Goal: Task Accomplishment & Management: Manage account settings

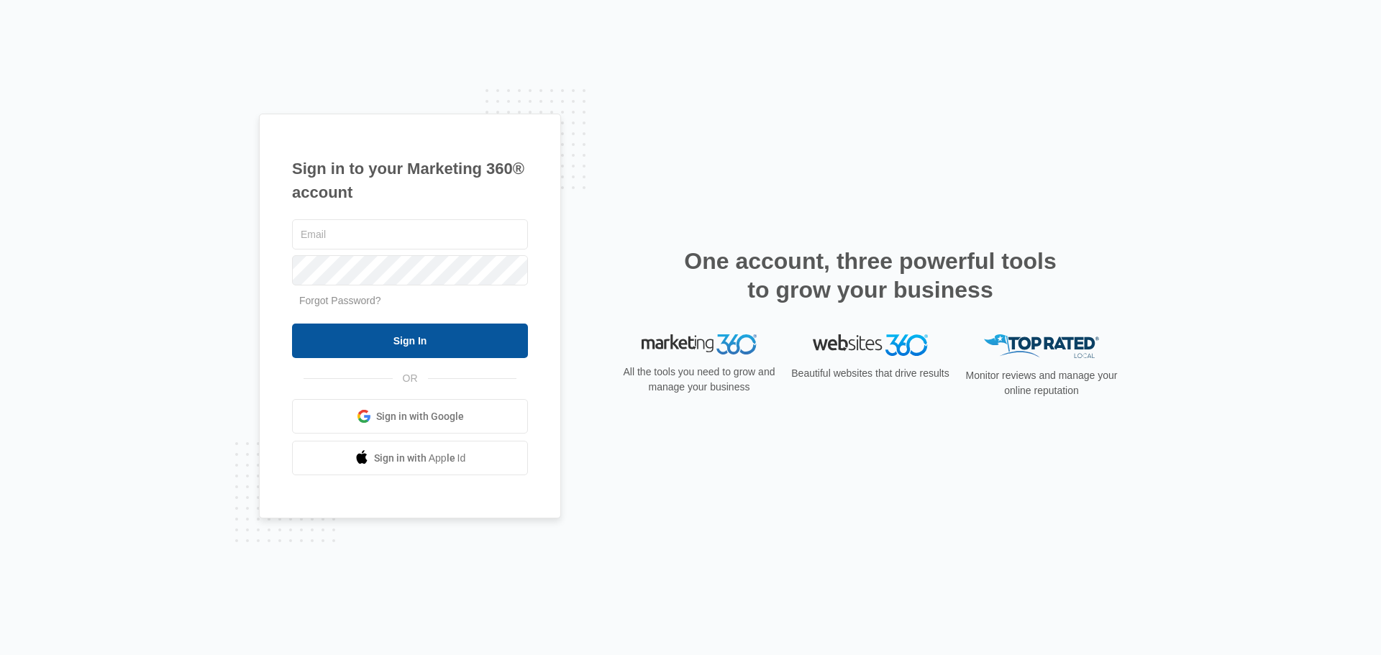
type input "[PERSON_NAME][EMAIL_ADDRESS][DOMAIN_NAME]"
click at [401, 342] on input "Sign In" at bounding box center [410, 341] width 236 height 35
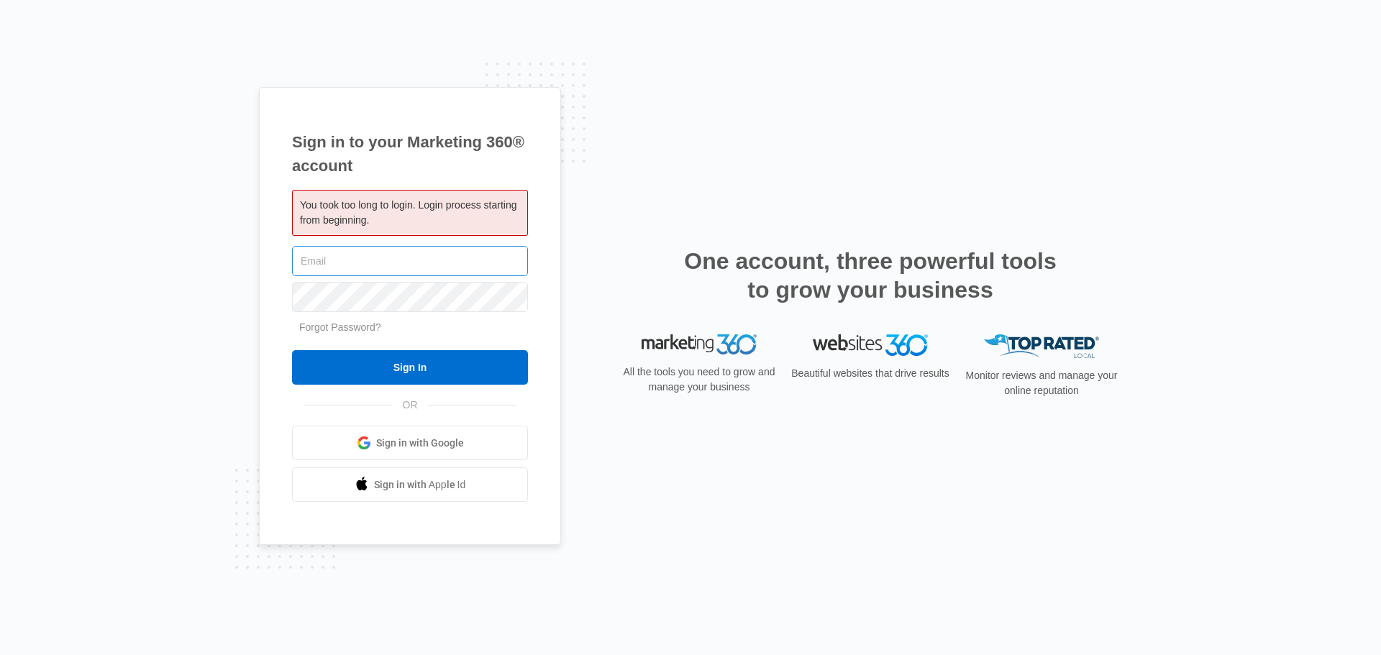
type input "[PERSON_NAME][EMAIL_ADDRESS][DOMAIN_NAME]"
click at [434, 262] on input "[PERSON_NAME][EMAIL_ADDRESS][DOMAIN_NAME]" at bounding box center [410, 261] width 236 height 30
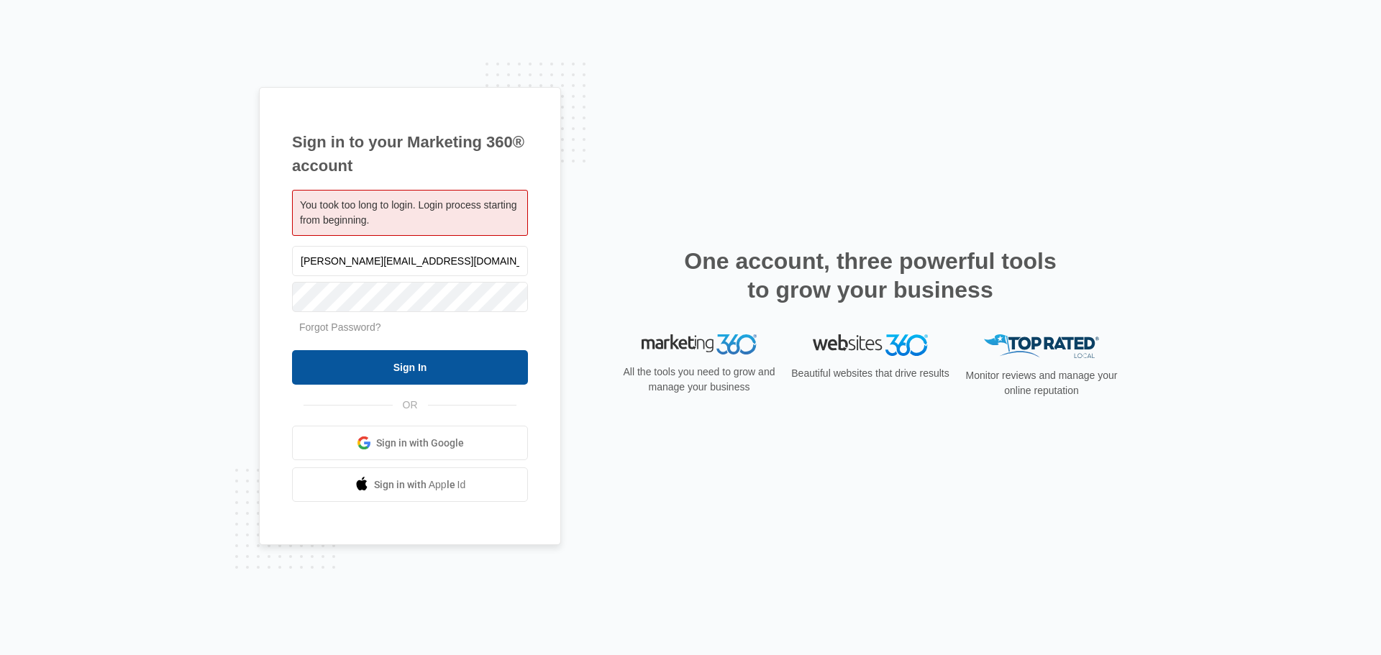
click at [428, 370] on input "Sign In" at bounding box center [410, 367] width 236 height 35
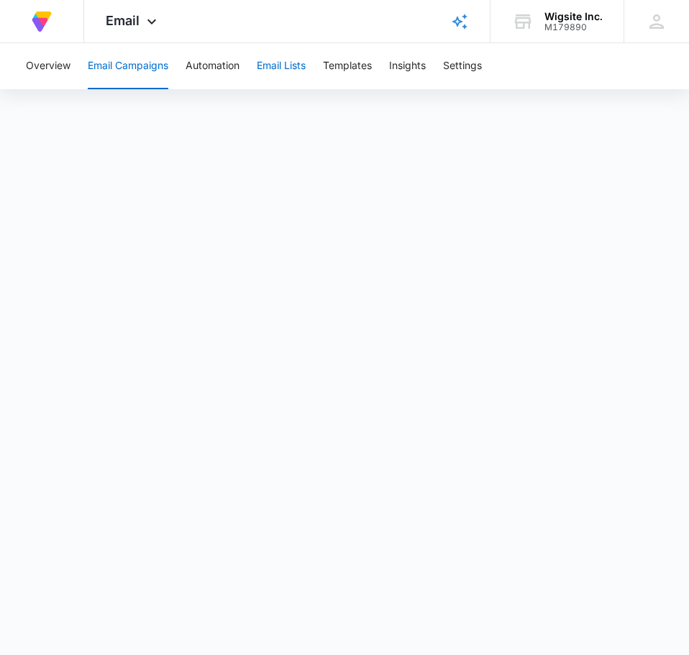
click at [296, 65] on button "Email Lists" at bounding box center [281, 66] width 49 height 46
